Goal: Transaction & Acquisition: Obtain resource

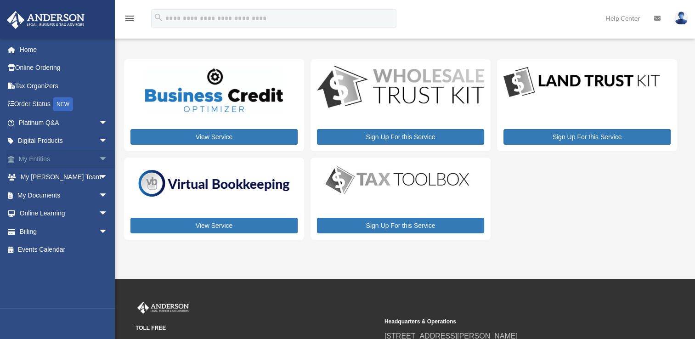
click at [99, 158] on span "arrow_drop_down" at bounding box center [108, 159] width 18 height 19
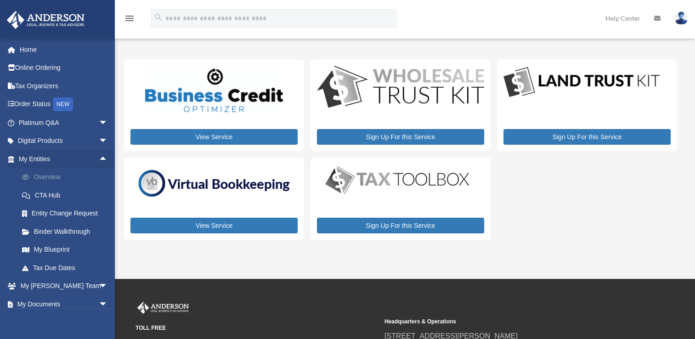
click at [86, 175] on link "Overview" at bounding box center [67, 177] width 109 height 18
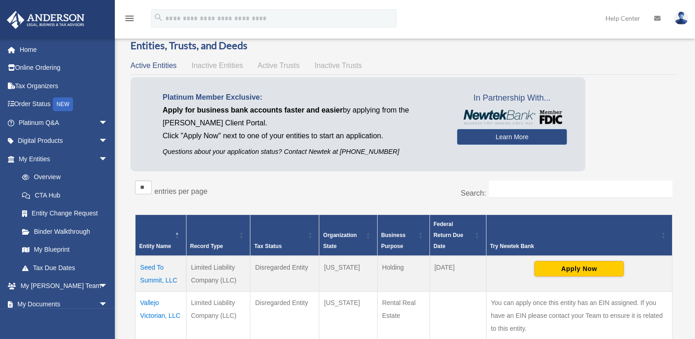
scroll to position [18, 0]
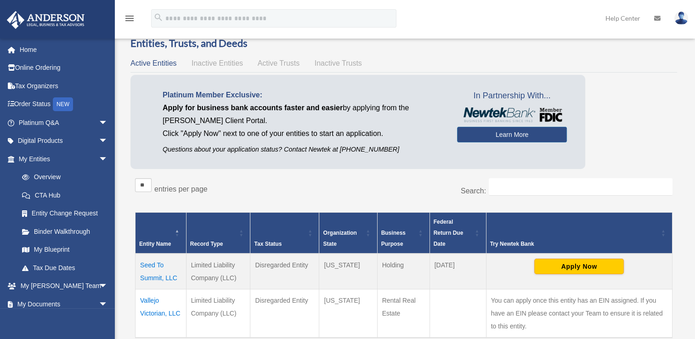
click at [55, 305] on link "My Documents arrow_drop_down" at bounding box center [63, 304] width 115 height 18
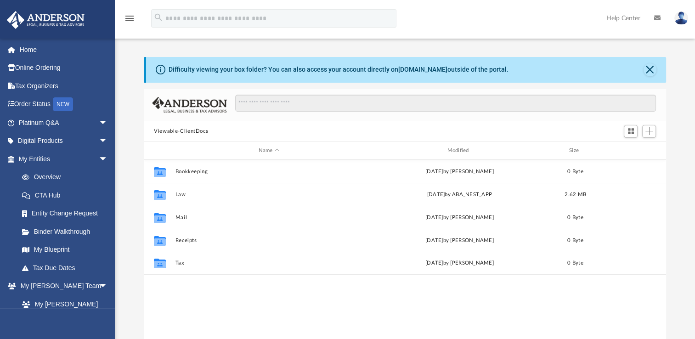
scroll to position [202, 515]
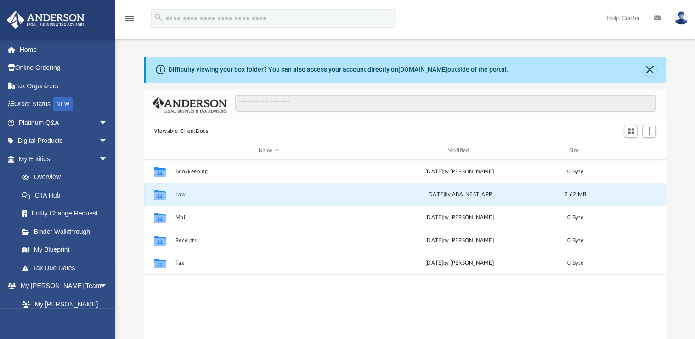
click at [182, 194] on button "Law" at bounding box center [269, 195] width 187 height 6
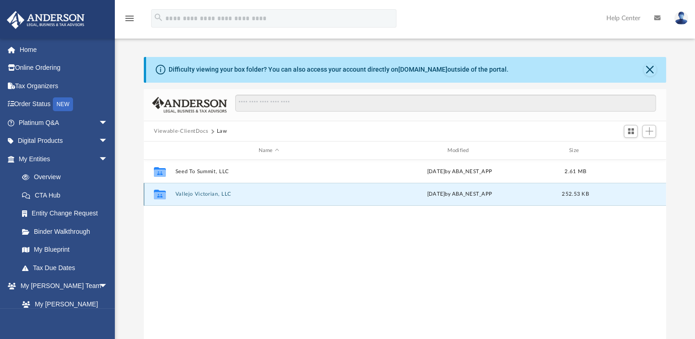
click at [189, 194] on button "Vallejo Victorian, LLC" at bounding box center [269, 194] width 187 height 6
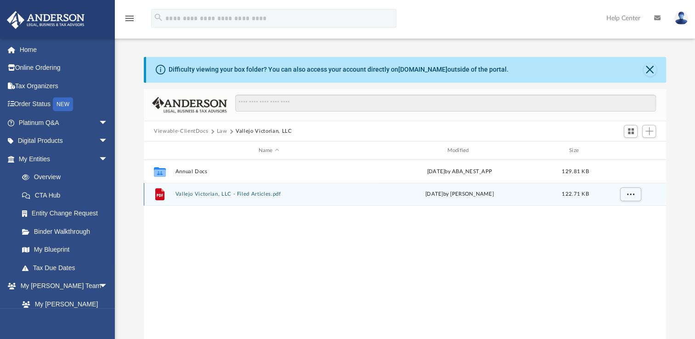
click at [189, 193] on button "Vallejo Victorian, LLC - Filed Articles.pdf" at bounding box center [269, 194] width 187 height 6
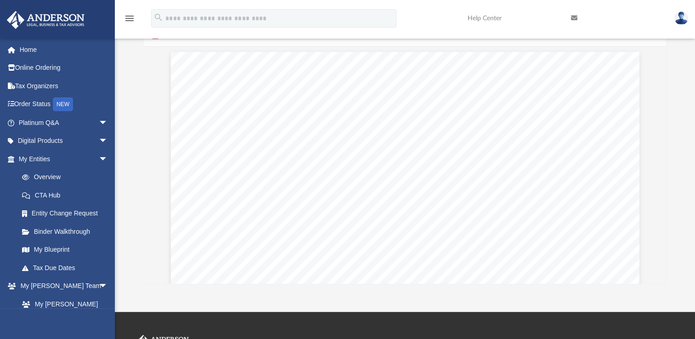
scroll to position [0, 0]
drag, startPoint x: 430, startPoint y: 97, endPoint x: 412, endPoint y: 109, distance: 21.8
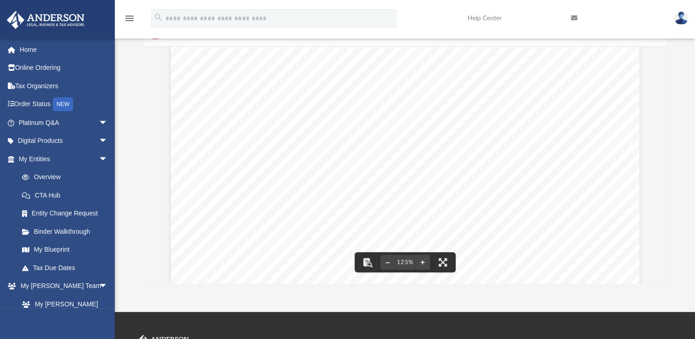
scroll to position [309, 0]
click at [387, 263] on button "File preview" at bounding box center [388, 262] width 15 height 20
click at [386, 263] on button "File preview" at bounding box center [388, 262] width 15 height 20
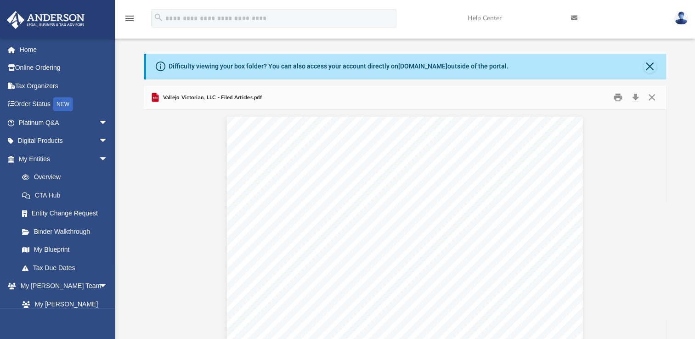
scroll to position [0, 0]
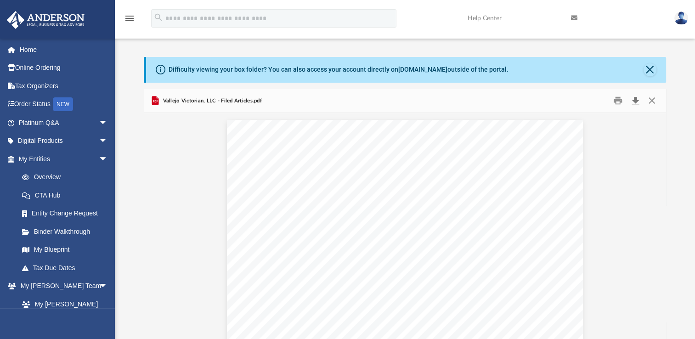
click at [635, 100] on button "Download" at bounding box center [635, 101] width 17 height 14
